Goal: Check status: Check status

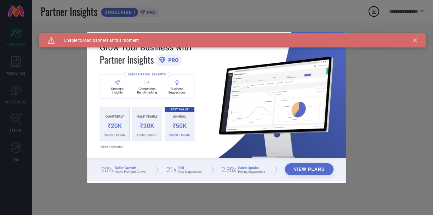
type input "All"
click at [416, 40] on icon at bounding box center [415, 40] width 4 height 4
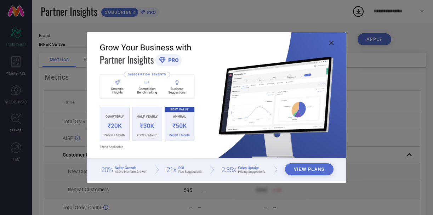
click at [331, 43] on icon at bounding box center [332, 43] width 4 height 4
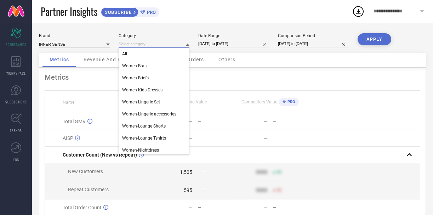
click at [139, 46] on input at bounding box center [154, 43] width 71 height 7
click at [140, 46] on input at bounding box center [154, 43] width 71 height 7
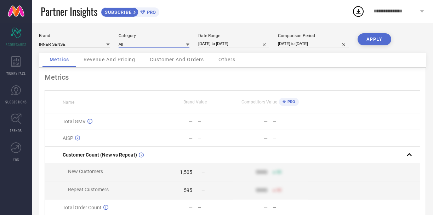
click at [205, 44] on input "[DATE] to [DATE]" at bounding box center [233, 43] width 71 height 7
select select "7"
select select "2025"
select select "8"
select select "2025"
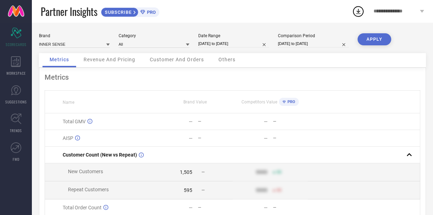
click at [373, 34] on button "APPLY" at bounding box center [375, 39] width 34 height 12
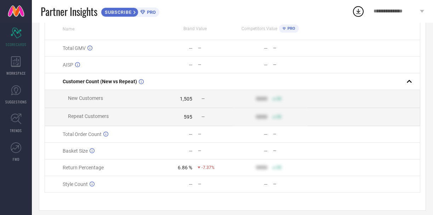
scroll to position [81, 0]
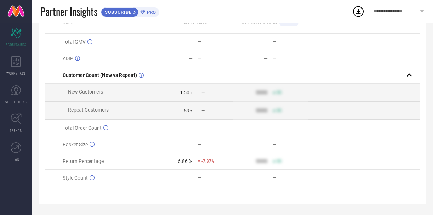
click at [202, 161] on span "-7.37%" at bounding box center [208, 161] width 13 height 5
click at [188, 161] on div "6.86 %" at bounding box center [185, 161] width 15 height 6
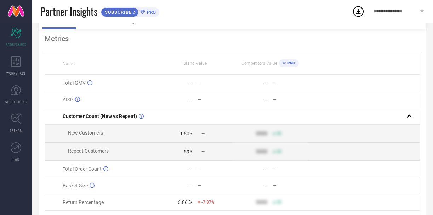
scroll to position [0, 0]
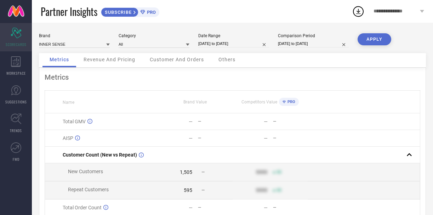
click at [22, 36] on div "Scorecard SCORECARDS" at bounding box center [16, 37] width 32 height 28
click at [16, 33] on icon "Scorecard" at bounding box center [16, 33] width 11 height 11
click at [15, 36] on icon "Scorecard" at bounding box center [16, 33] width 11 height 11
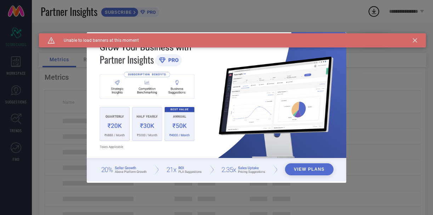
click at [416, 40] on icon at bounding box center [415, 40] width 4 height 4
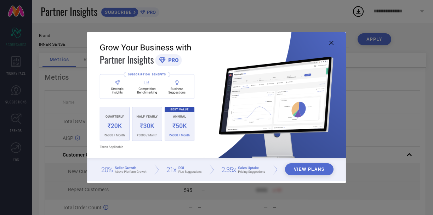
click at [334, 43] on img at bounding box center [217, 107] width 260 height 150
click at [330, 43] on icon at bounding box center [332, 43] width 4 height 4
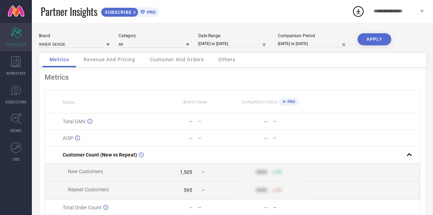
click at [21, 34] on icon at bounding box center [16, 33] width 11 height 11
